Goal: Navigation & Orientation: Find specific page/section

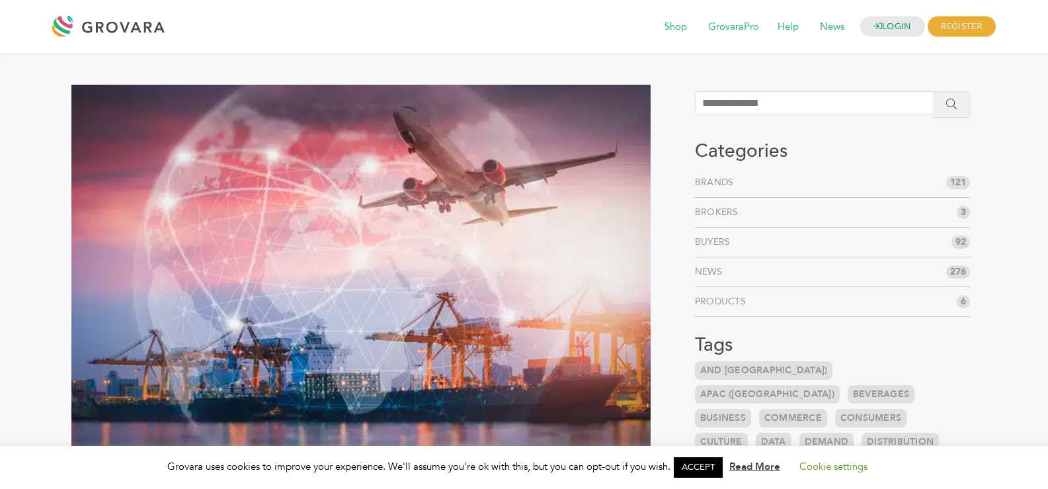
click at [715, 305] on link "Products" at bounding box center [723, 301] width 56 height 13
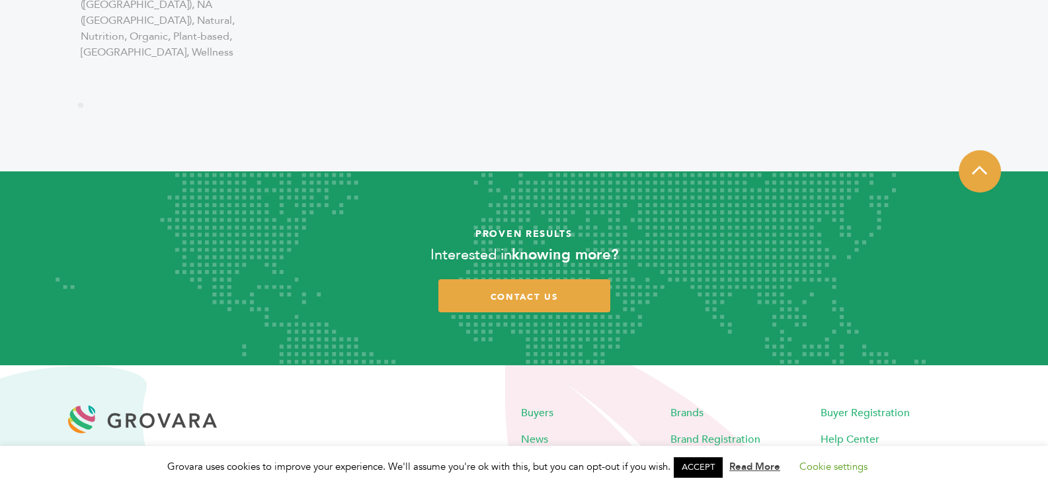
scroll to position [1983, 0]
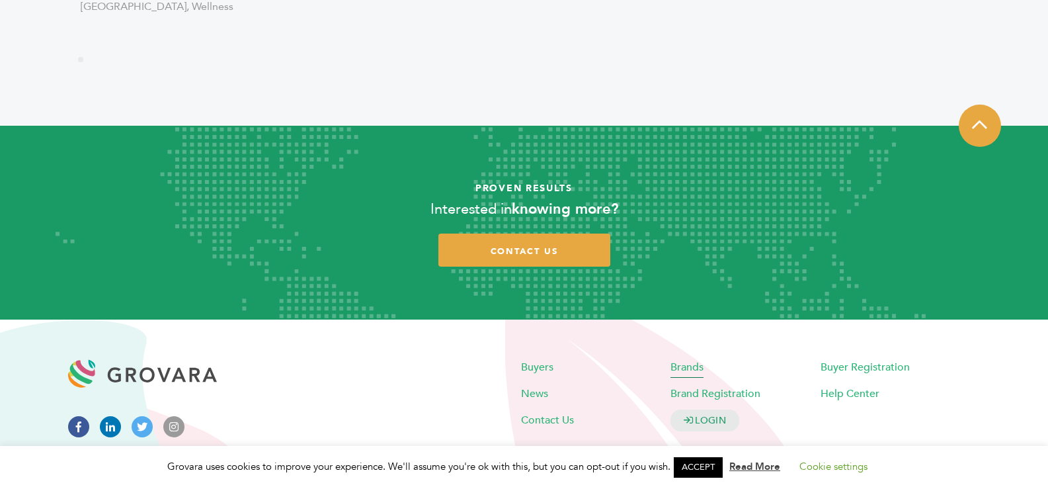
click at [691, 360] on span "Brands" at bounding box center [686, 367] width 33 height 15
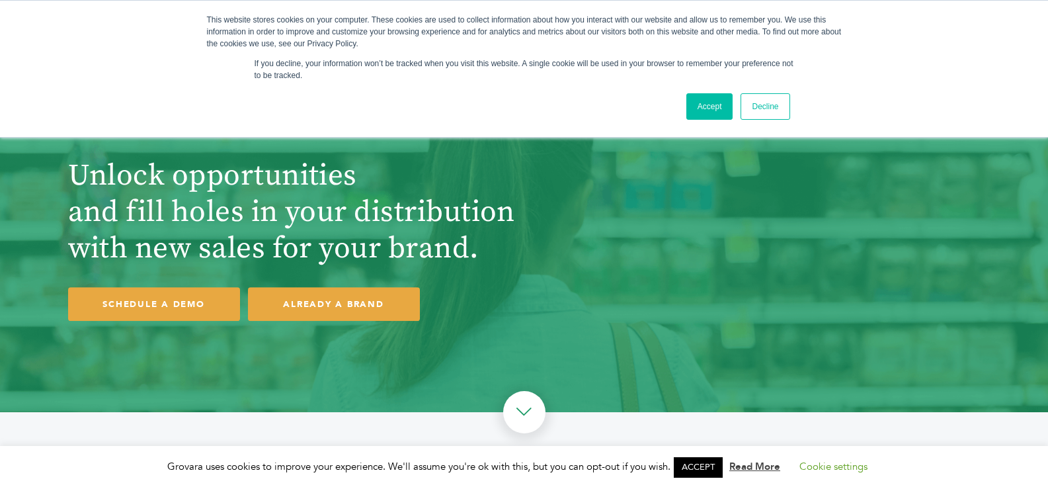
click at [703, 104] on link "Accept" at bounding box center [709, 106] width 47 height 26
